Goal: Find specific page/section: Find specific page/section

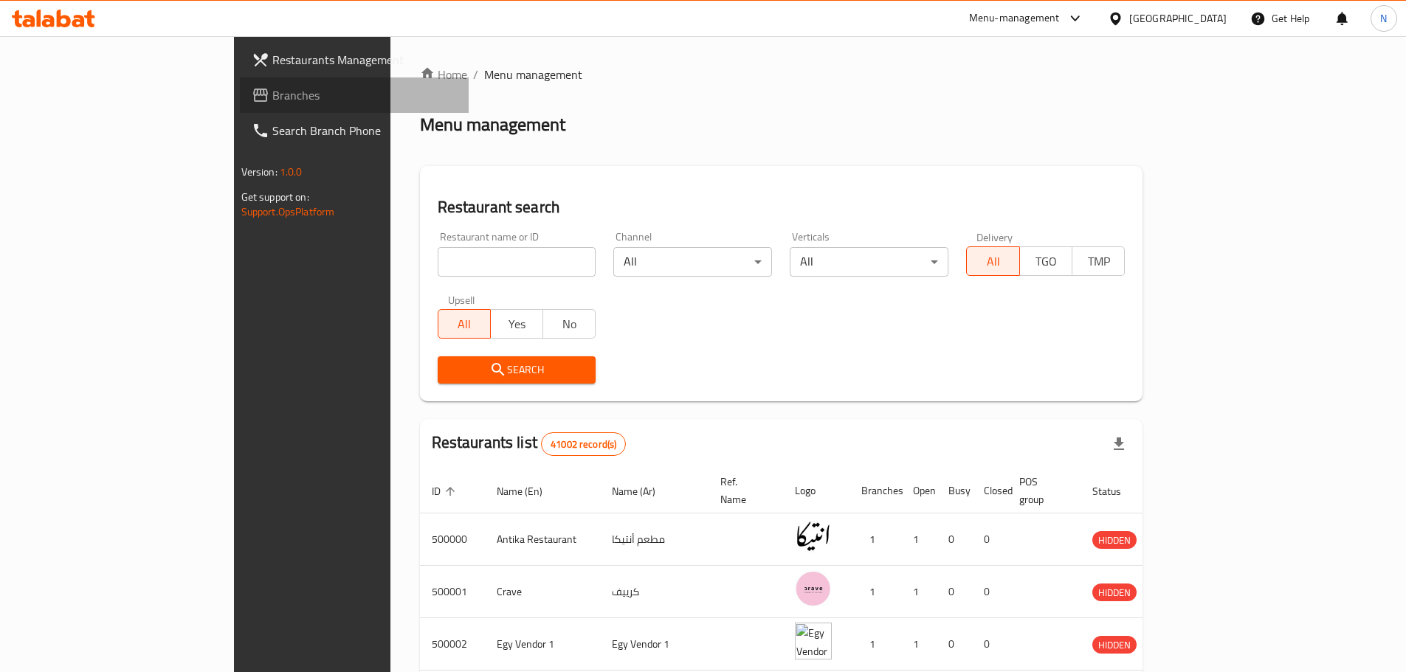
click at [272, 103] on span "Branches" at bounding box center [364, 95] width 184 height 18
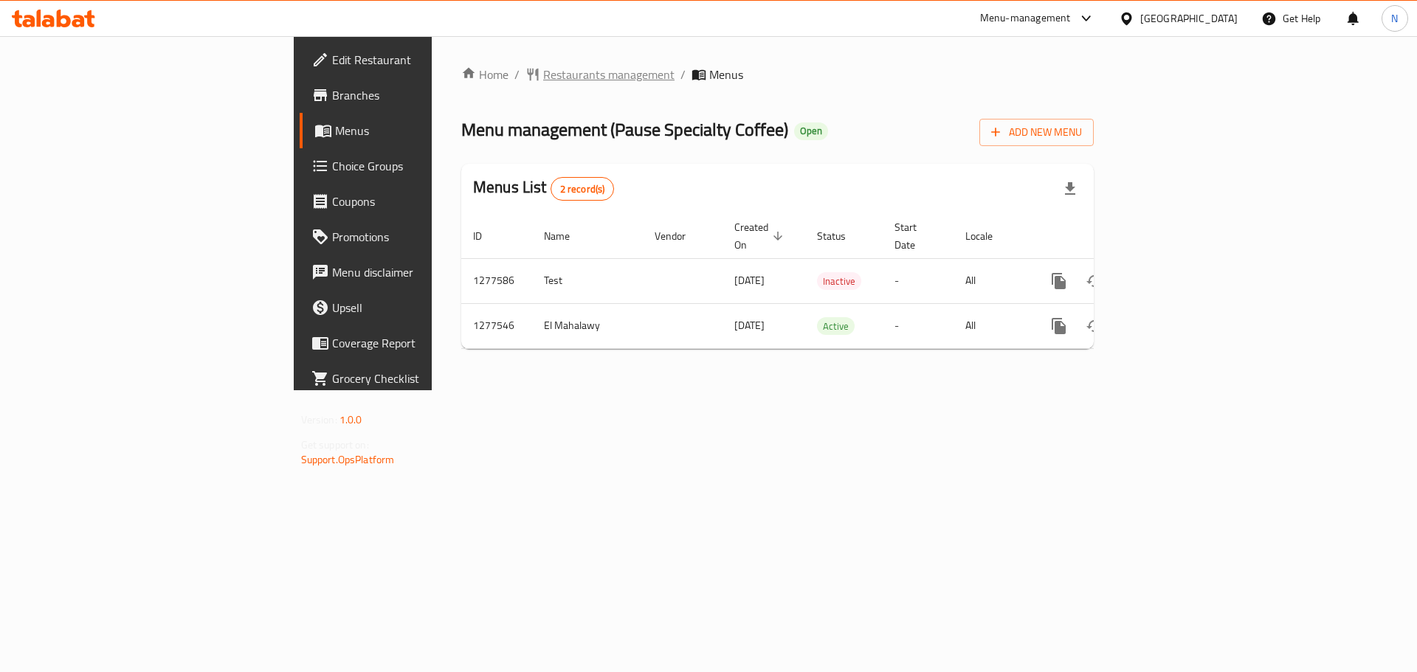
click at [543, 69] on span "Restaurants management" at bounding box center [608, 75] width 131 height 18
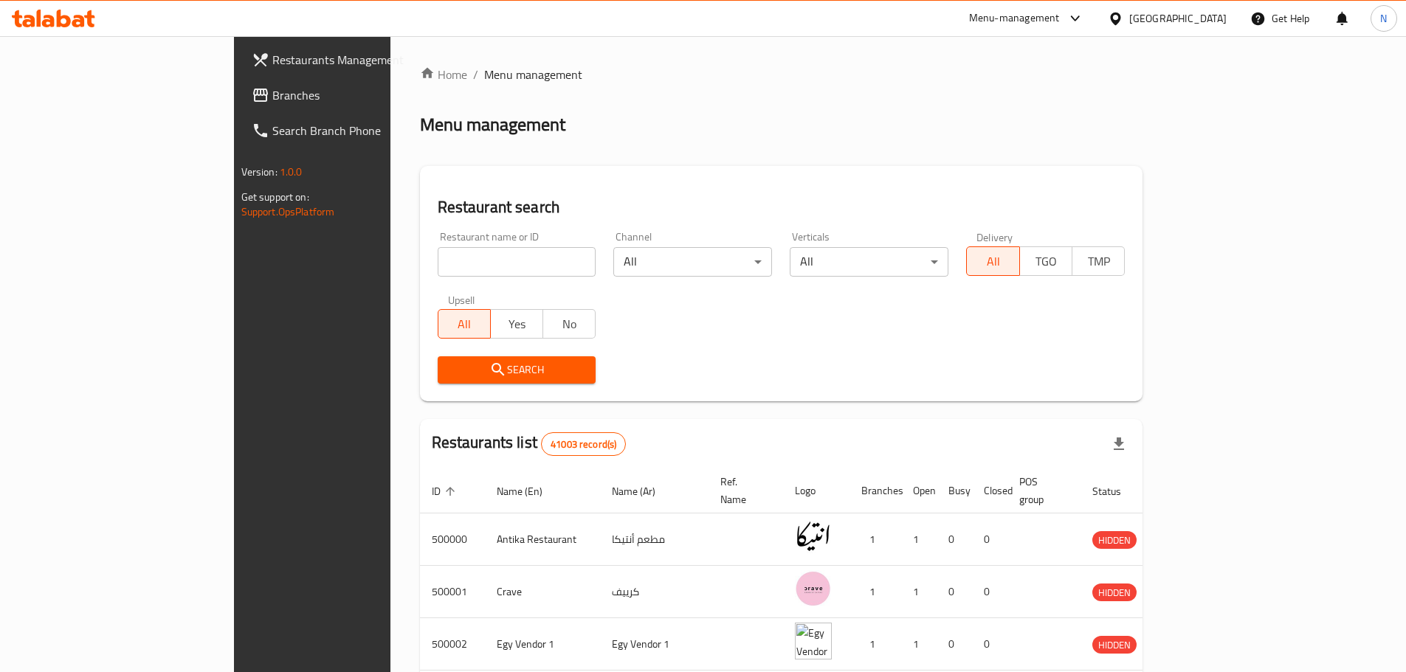
click at [240, 108] on link "Branches" at bounding box center [354, 94] width 229 height 35
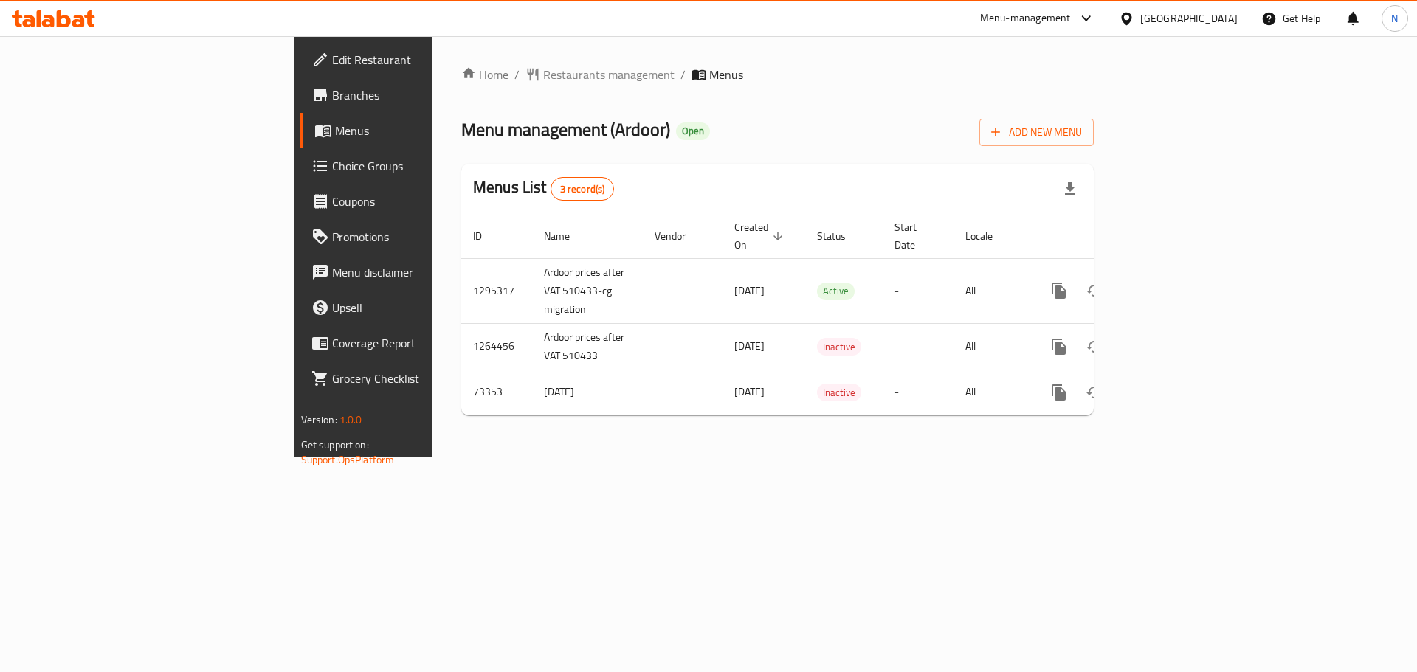
click at [543, 69] on span "Restaurants management" at bounding box center [608, 75] width 131 height 18
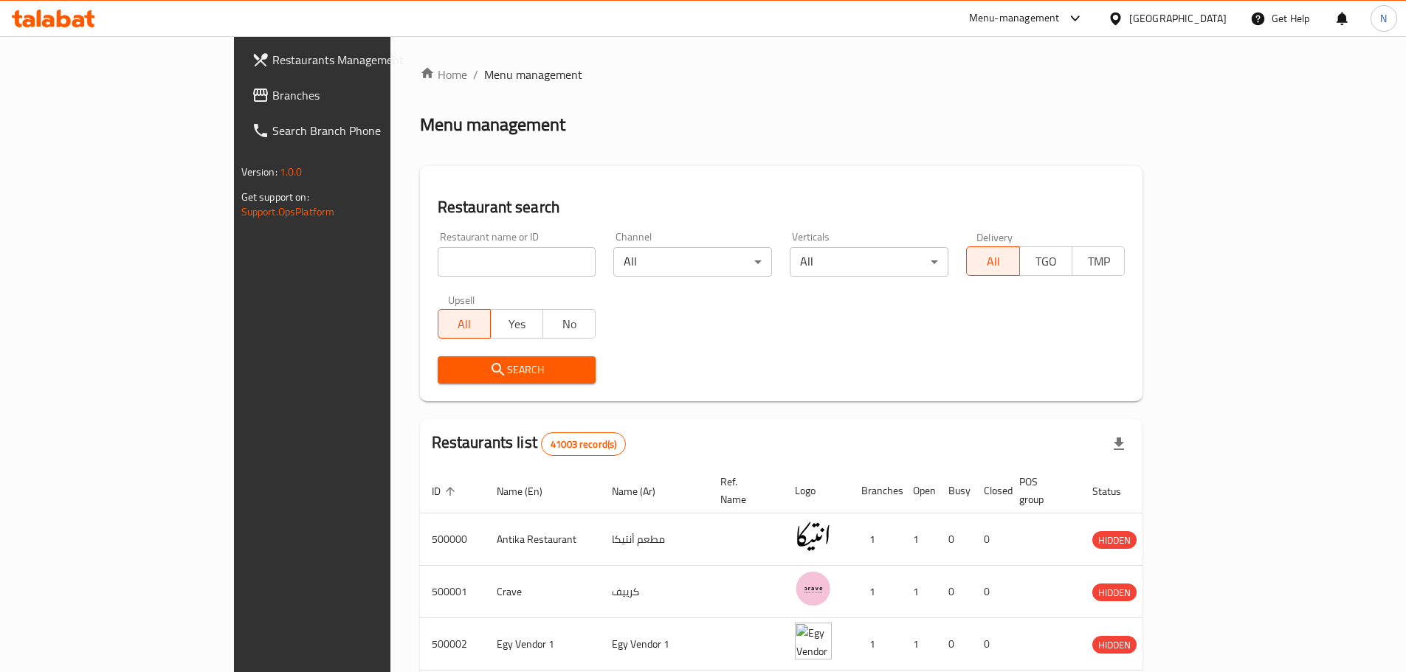
click at [272, 98] on span "Branches" at bounding box center [364, 95] width 184 height 18
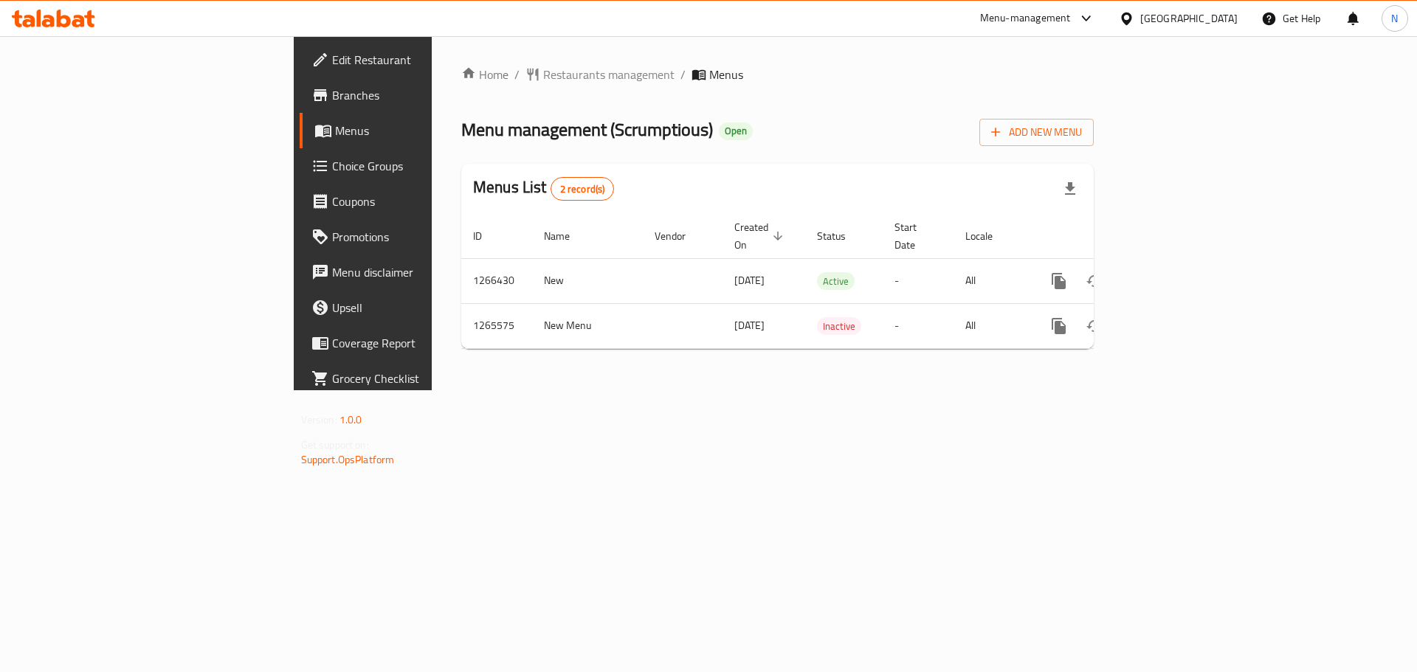
click at [1220, 19] on div "[GEOGRAPHIC_DATA]" at bounding box center [1188, 18] width 97 height 16
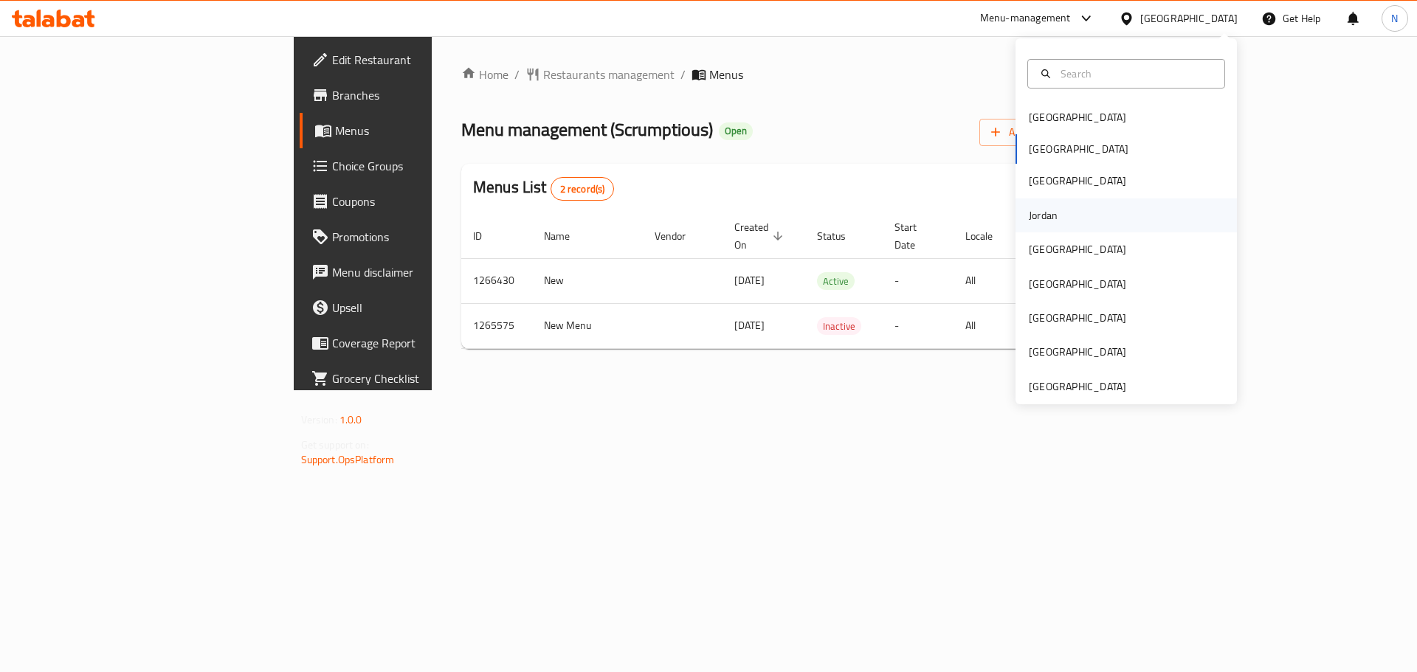
click at [1034, 210] on div "Jordan" at bounding box center [1043, 215] width 29 height 16
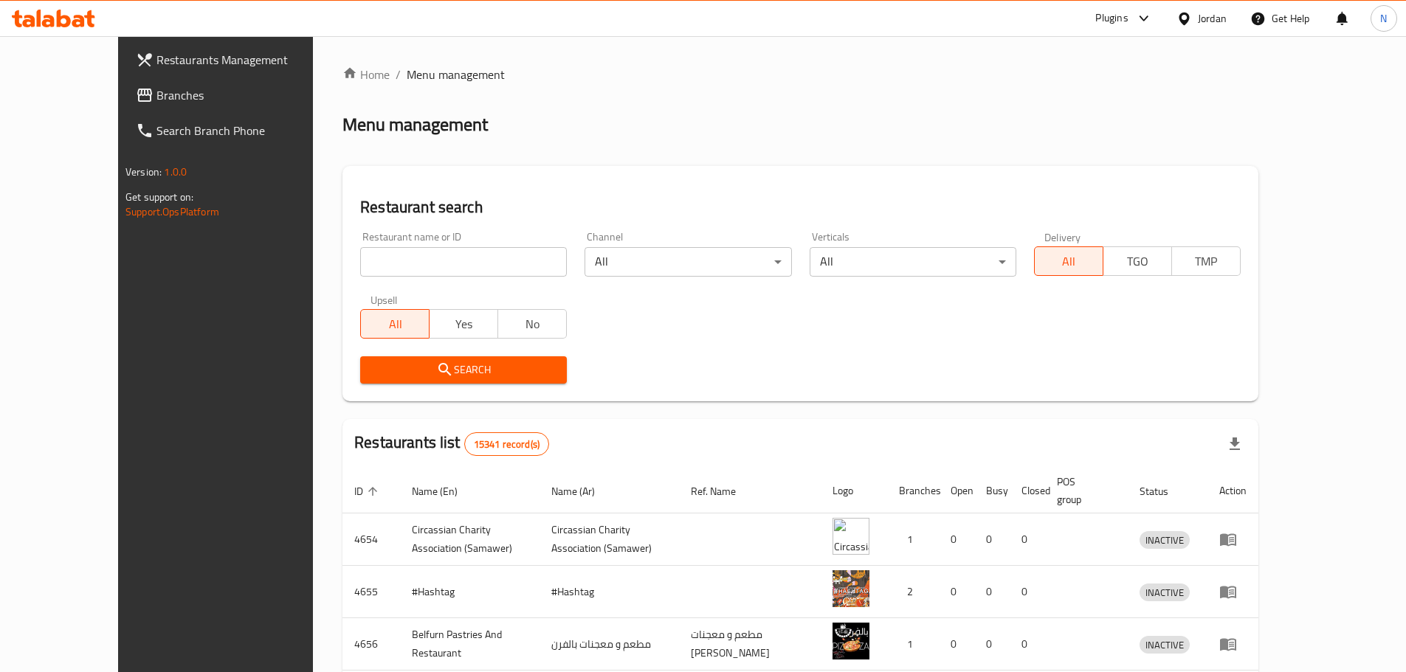
click at [156, 89] on span "Branches" at bounding box center [248, 95] width 184 height 18
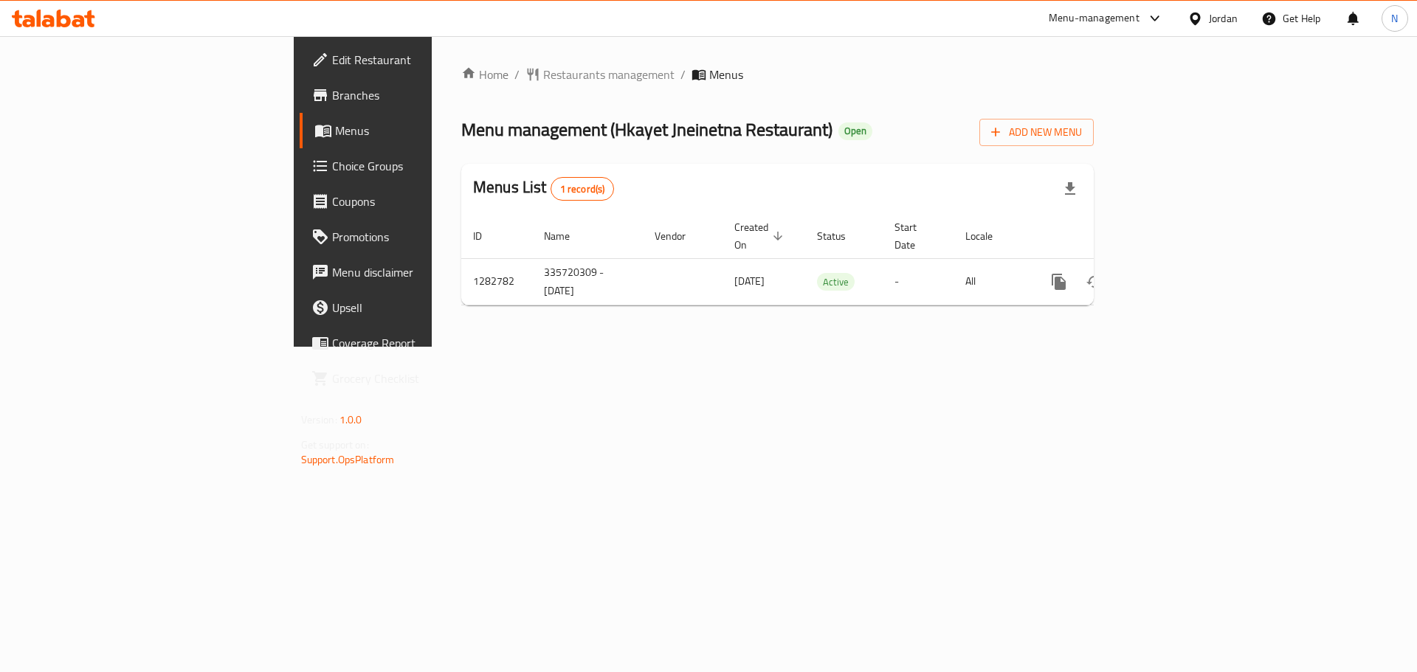
click at [1217, 18] on div "Jordan" at bounding box center [1223, 18] width 29 height 16
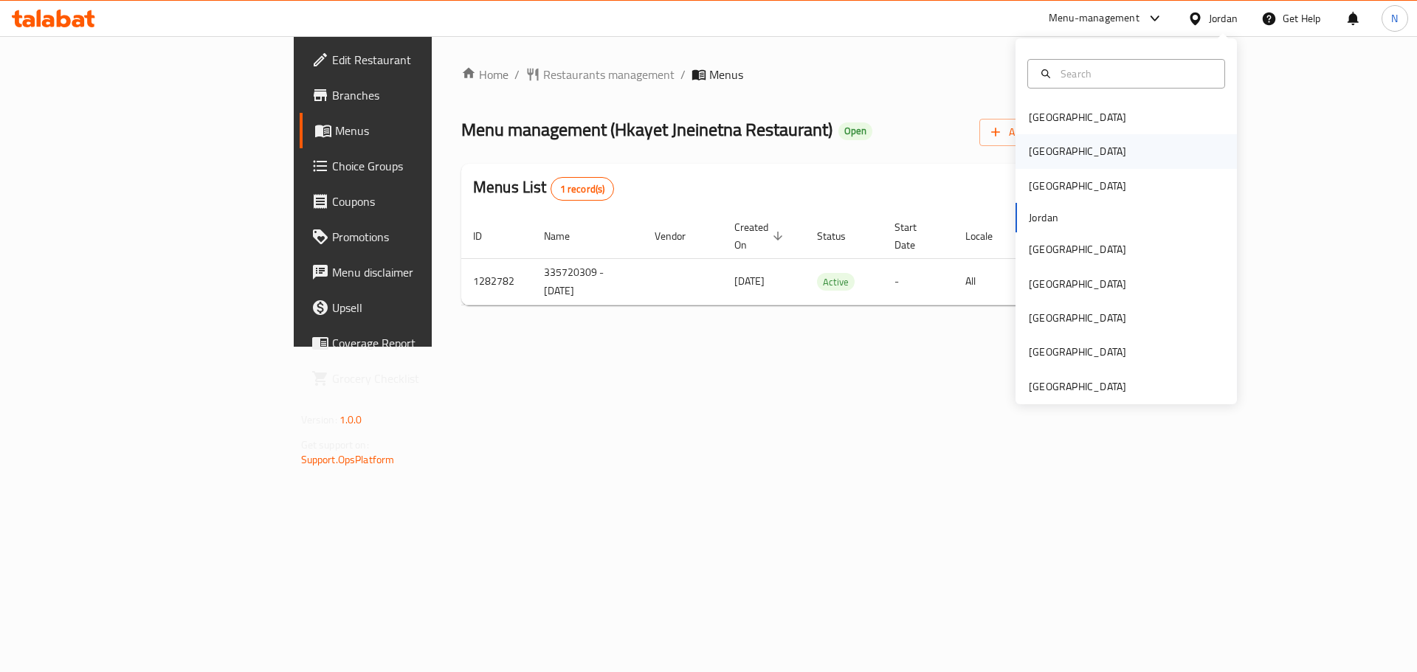
click at [1046, 151] on div "[GEOGRAPHIC_DATA]" at bounding box center [1077, 151] width 121 height 34
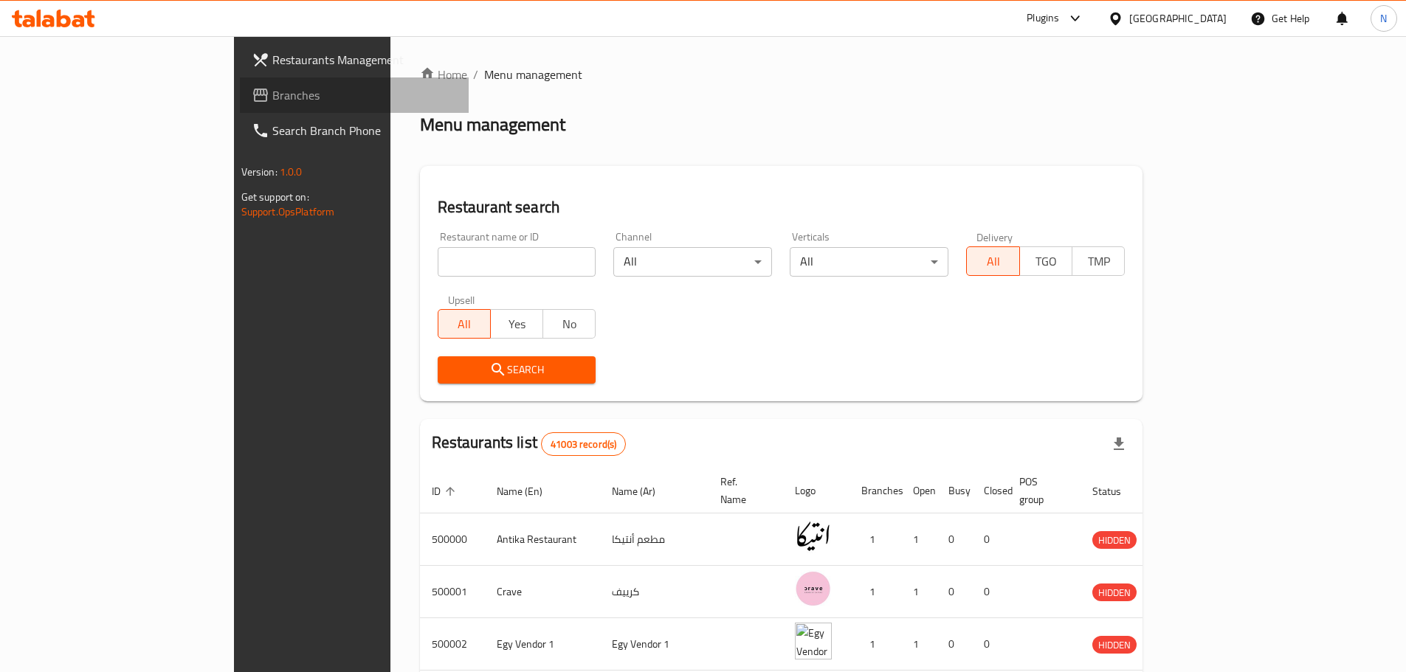
click at [272, 94] on span "Branches" at bounding box center [364, 95] width 184 height 18
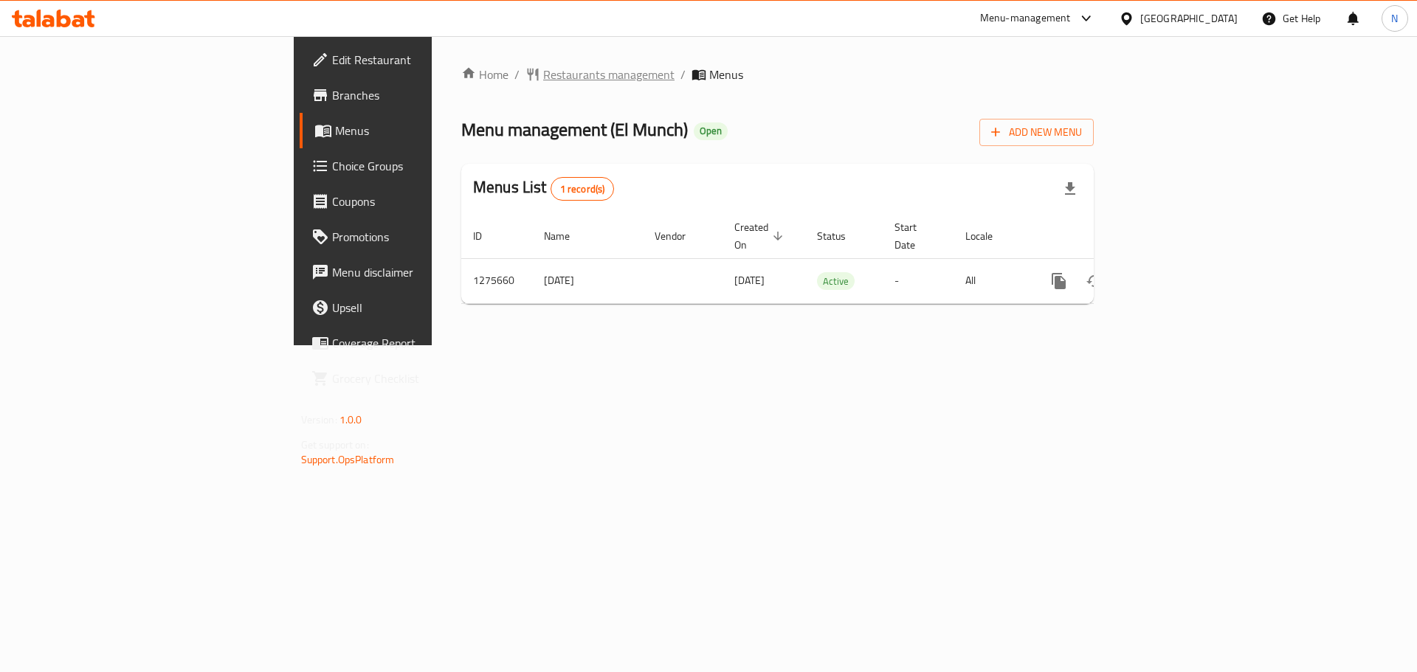
click at [543, 72] on span "Restaurants management" at bounding box center [608, 75] width 131 height 18
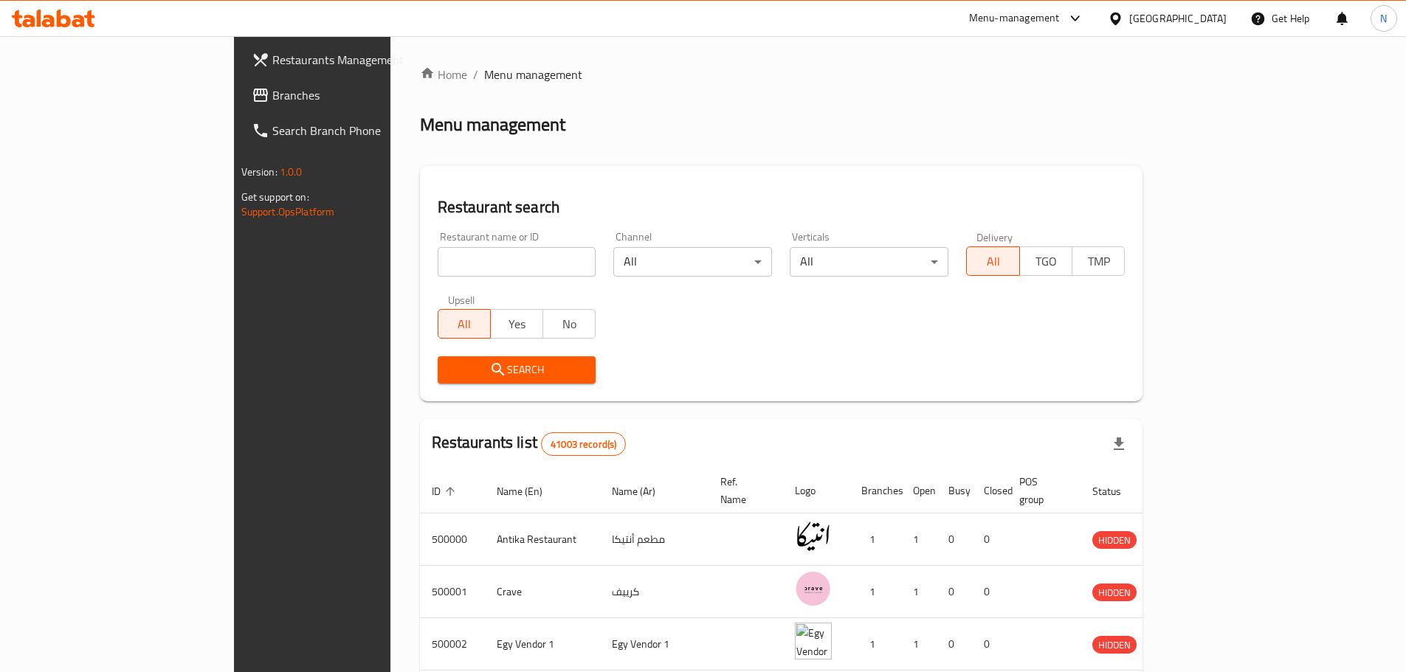
click at [272, 88] on span "Branches" at bounding box center [364, 95] width 184 height 18
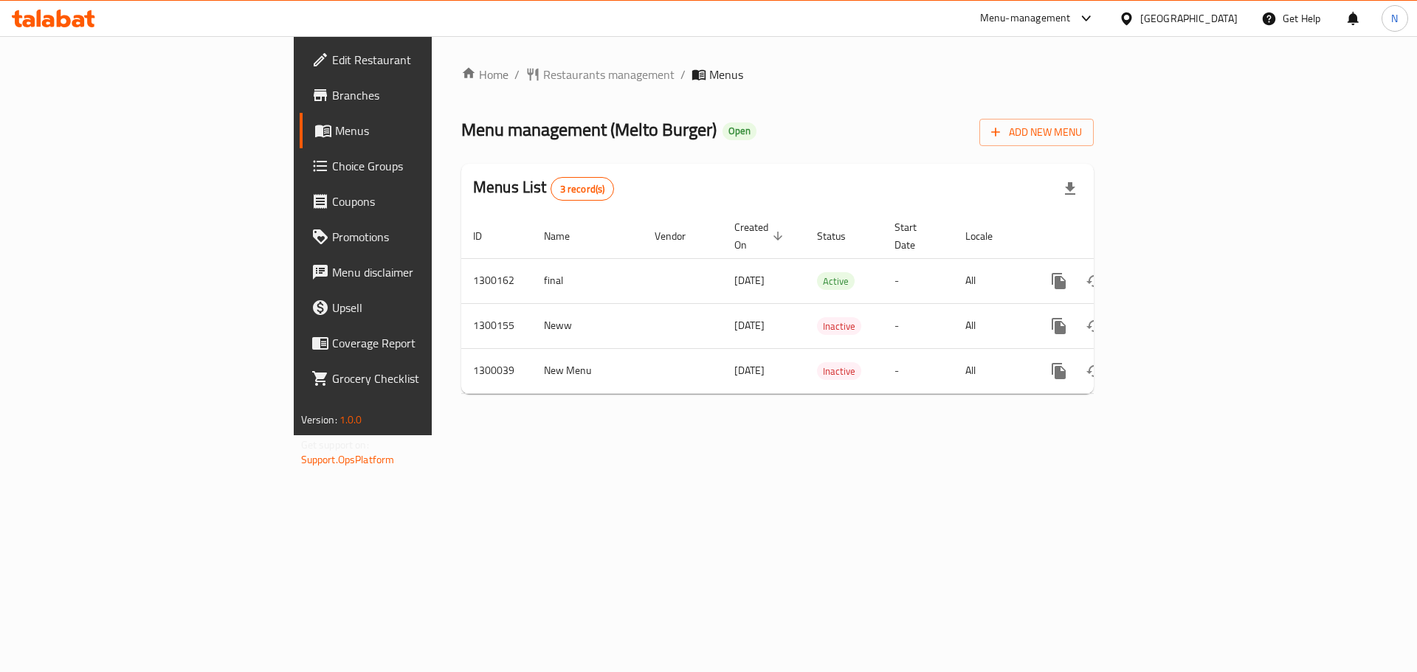
click at [461, 87] on div "Home / Restaurants management / Menus Menu management ( Melto Burger ) Open Add…" at bounding box center [777, 236] width 632 height 340
click at [543, 75] on span "Restaurants management" at bounding box center [608, 75] width 131 height 18
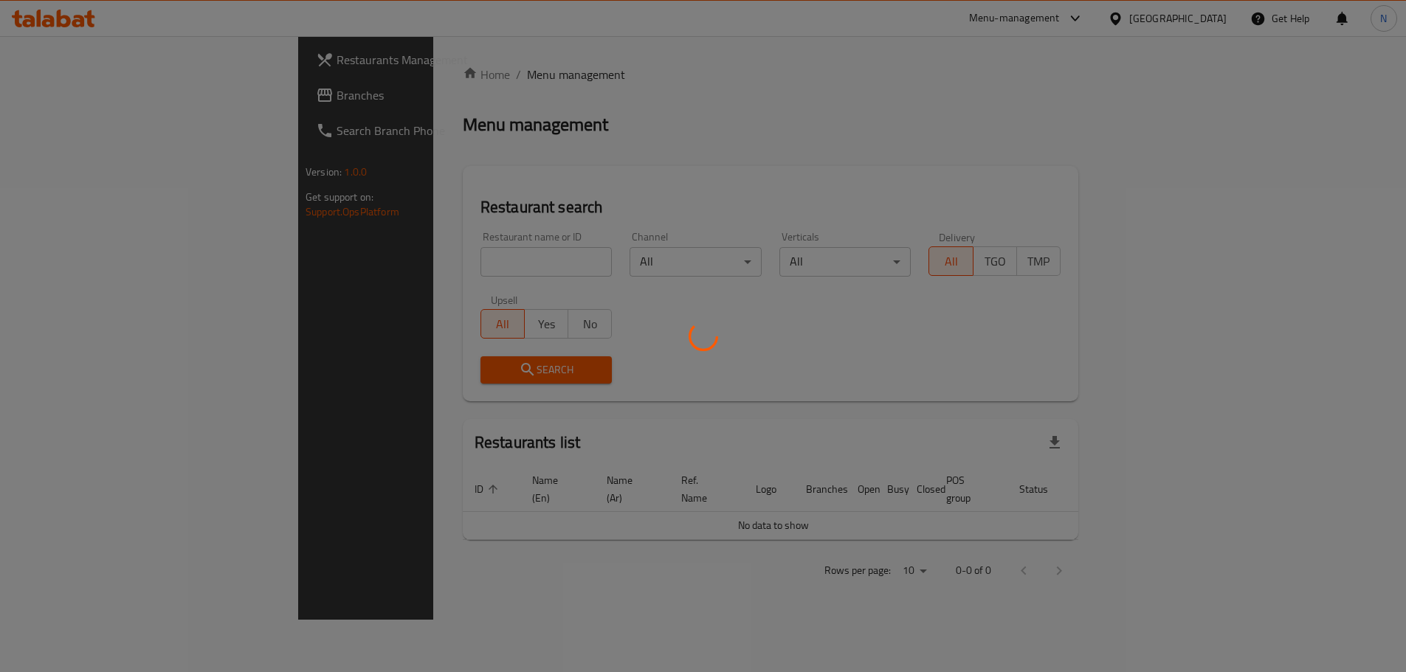
click at [46, 89] on div at bounding box center [703, 336] width 1406 height 672
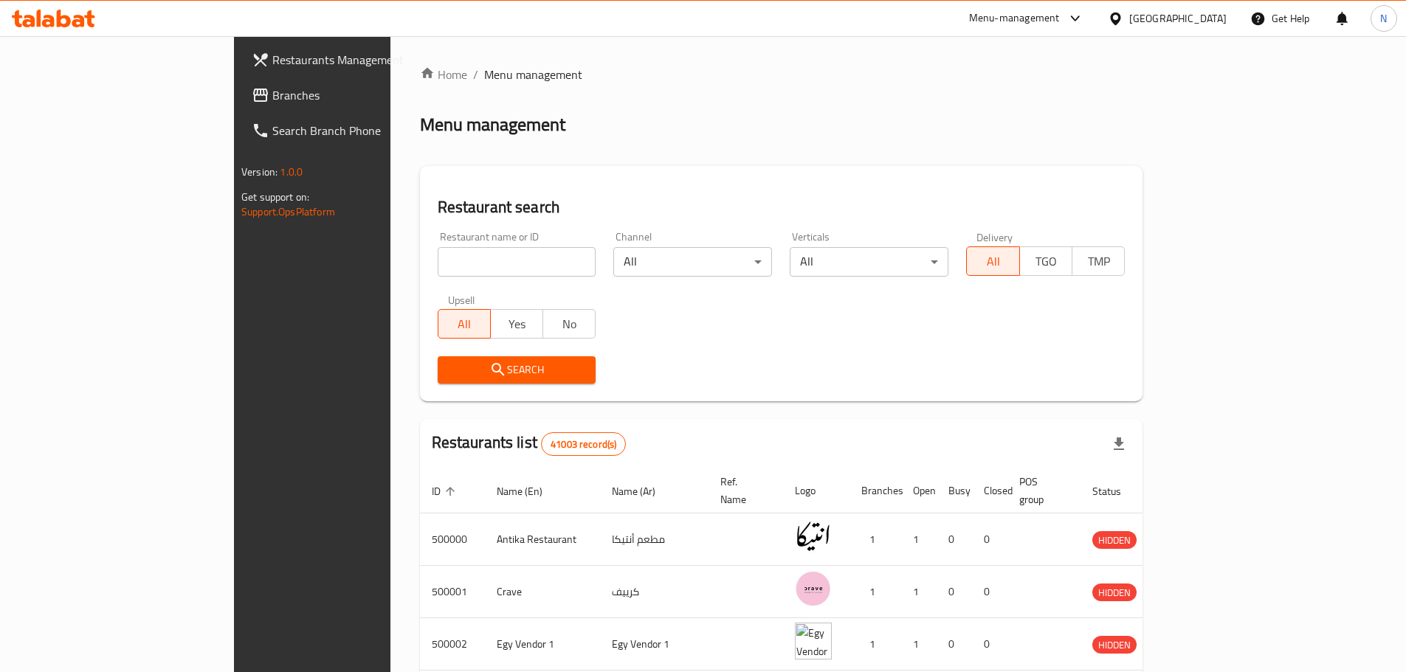
click at [272, 91] on span "Branches" at bounding box center [364, 95] width 184 height 18
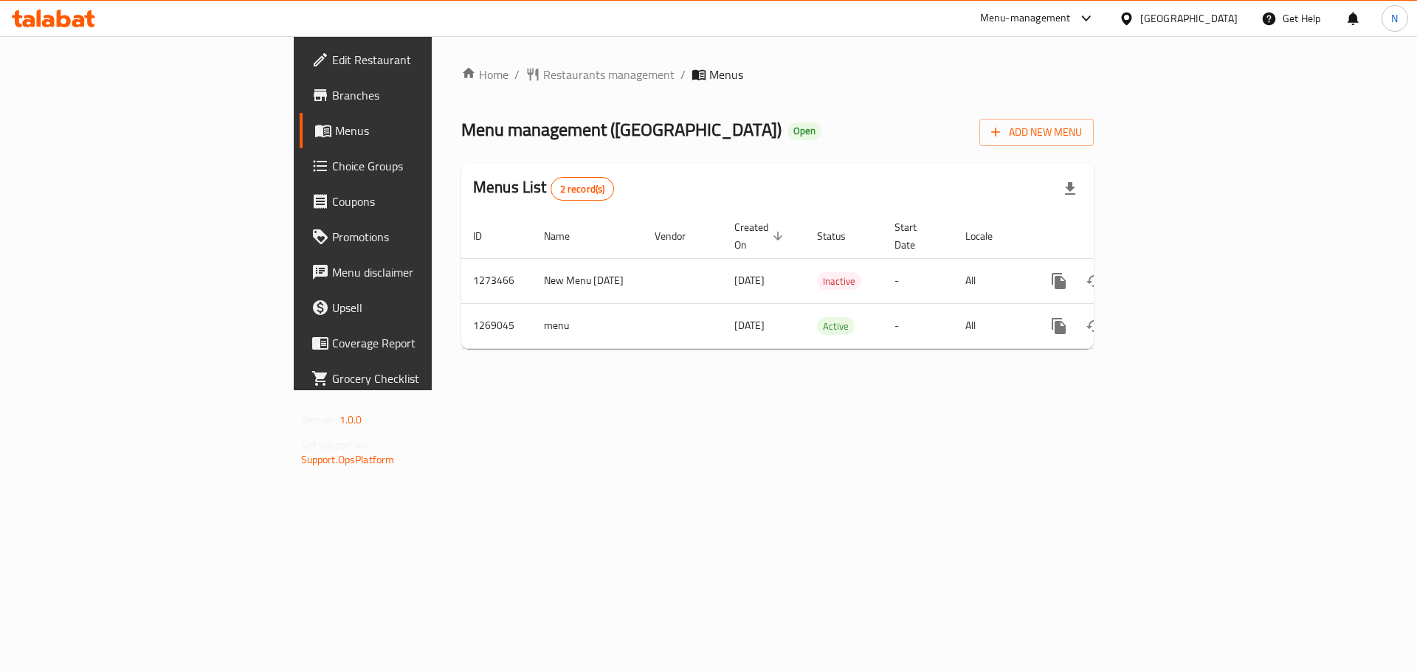
click at [432, 52] on div "Home / Restaurants management / Menus Menu management ( Bakery Village ) Open A…" at bounding box center [777, 213] width 691 height 354
click at [543, 67] on span "Restaurants management" at bounding box center [608, 75] width 131 height 18
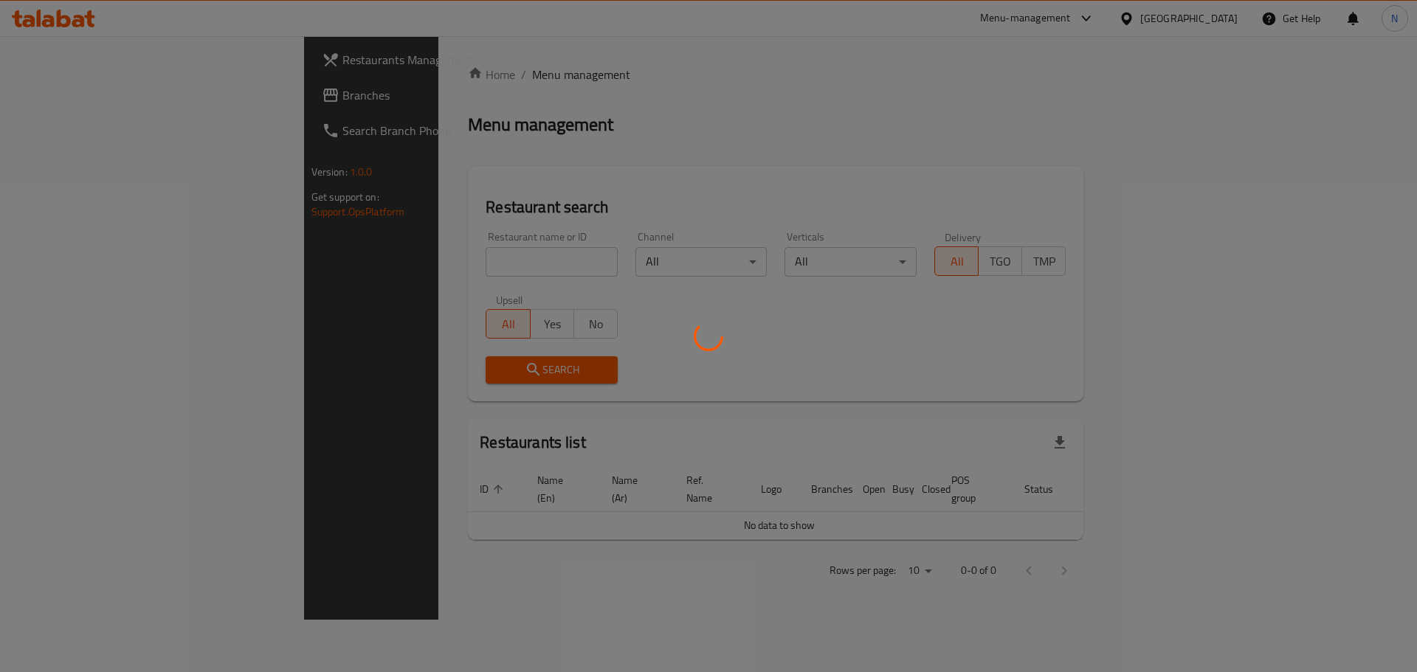
click at [71, 100] on div at bounding box center [708, 336] width 1417 height 672
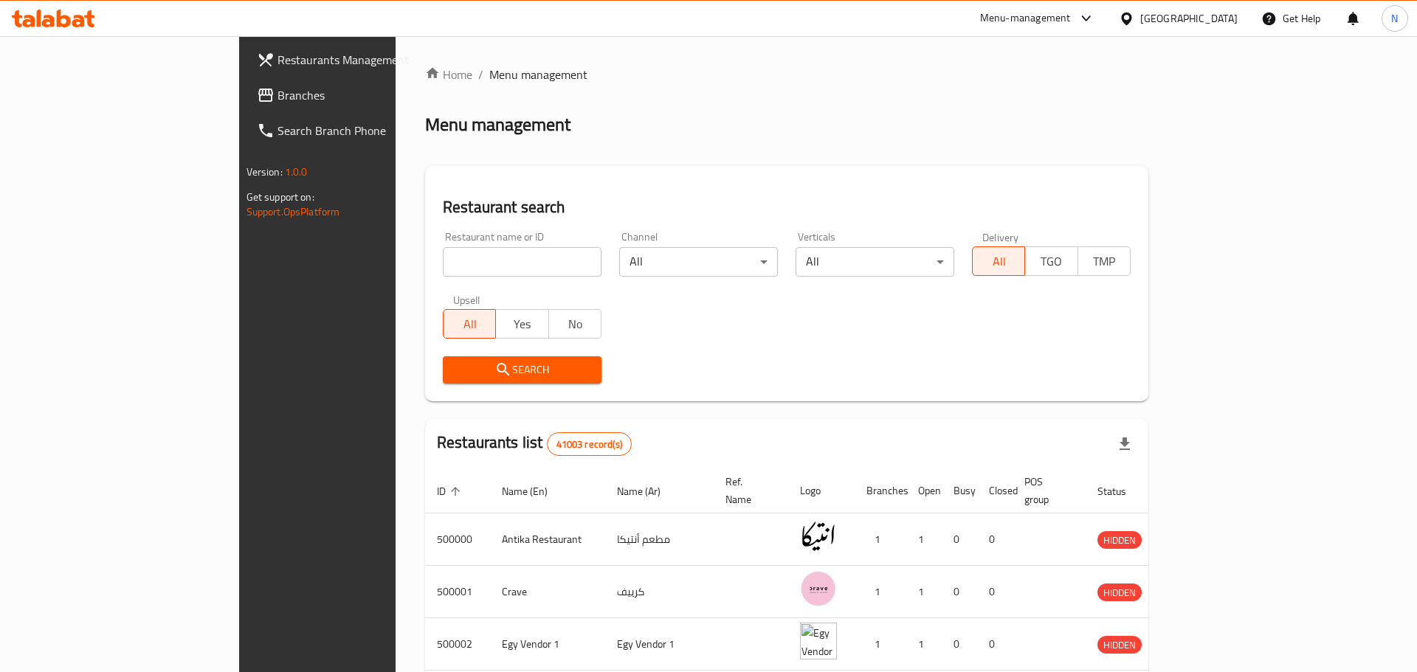
click at [70, 100] on div at bounding box center [708, 336] width 1417 height 672
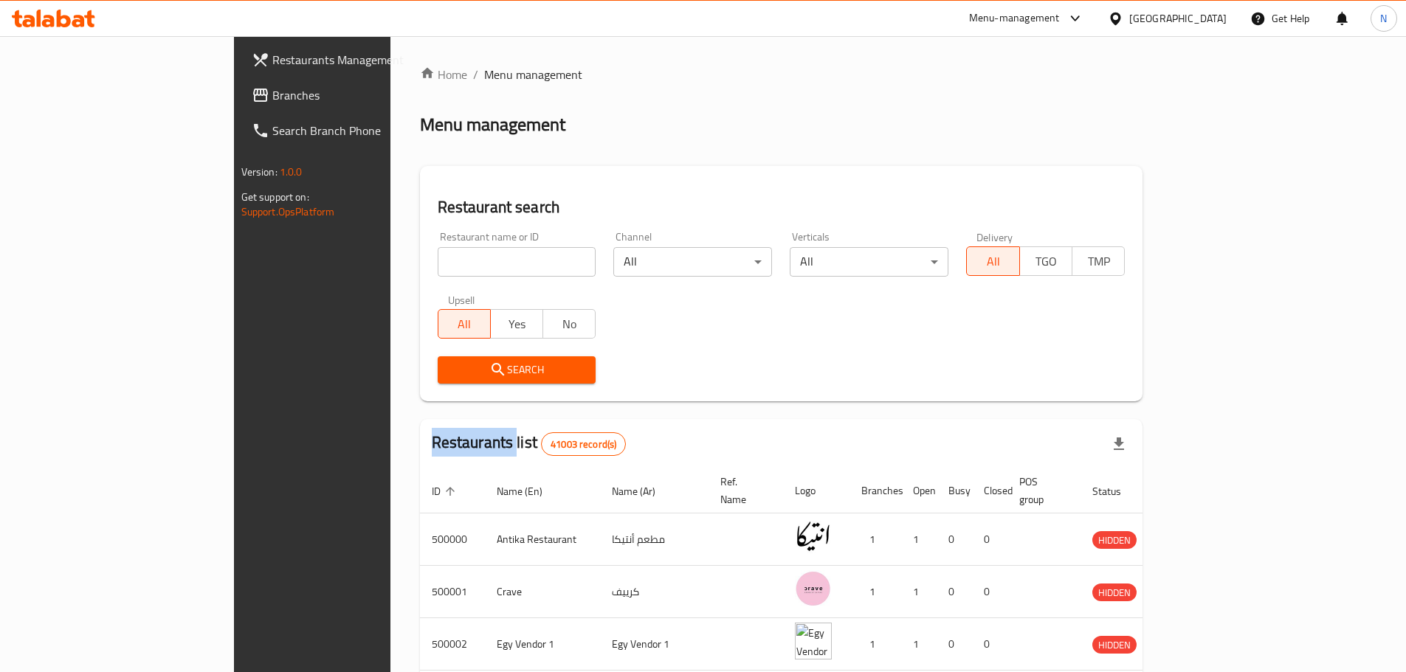
click at [272, 100] on span "Branches" at bounding box center [364, 95] width 184 height 18
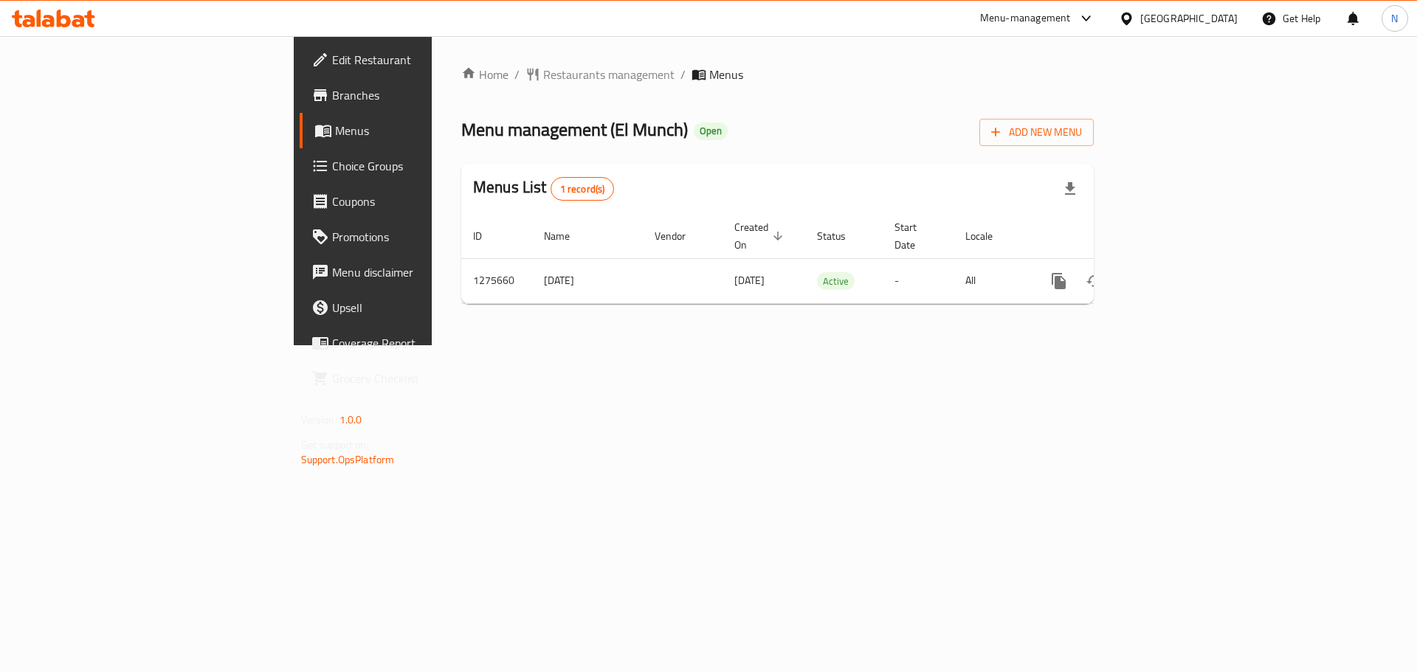
click at [1131, 20] on icon at bounding box center [1126, 18] width 10 height 13
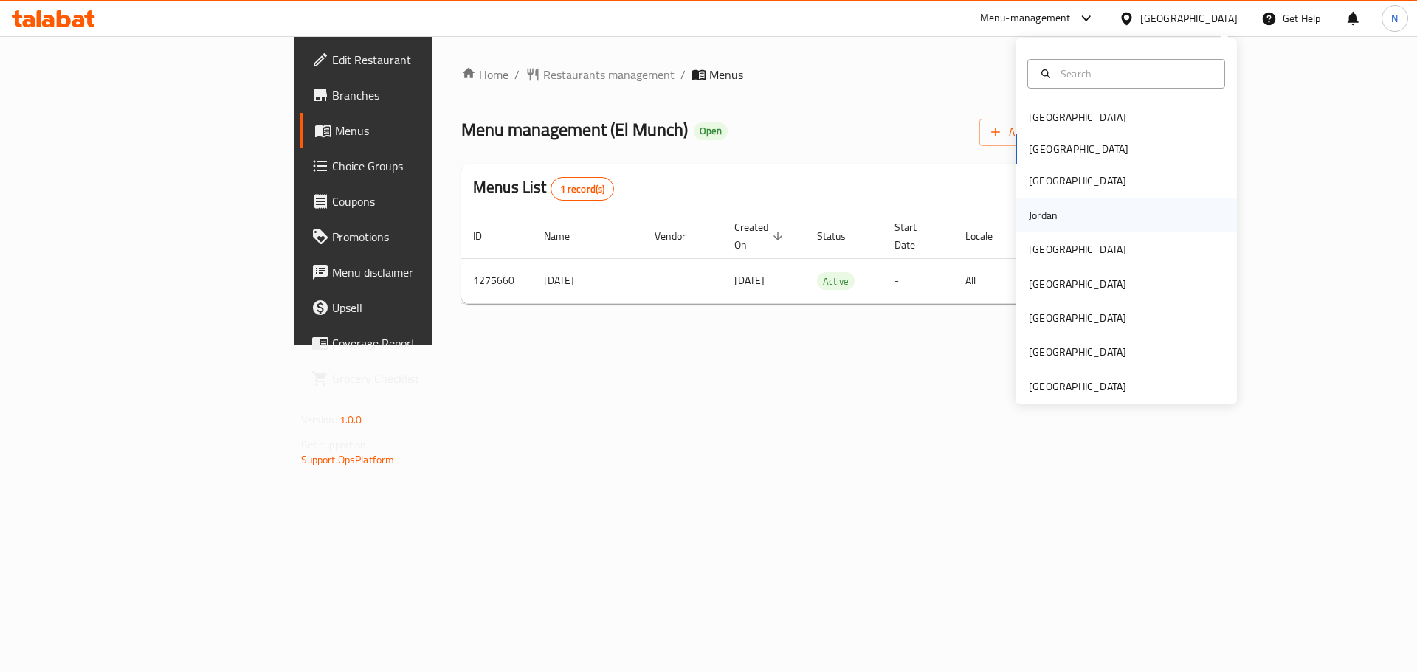
click at [1050, 223] on div "Jordan" at bounding box center [1043, 215] width 52 height 34
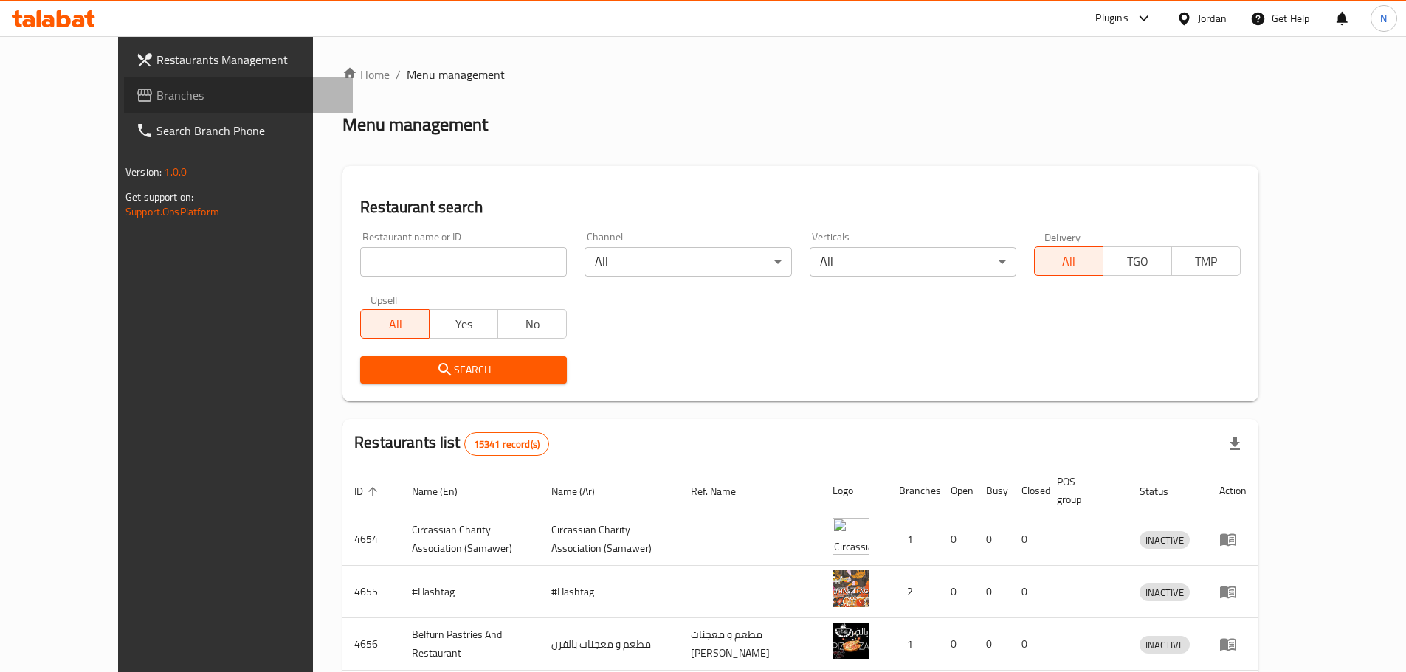
click at [156, 91] on span "Branches" at bounding box center [248, 95] width 184 height 18
